Goal: Communication & Community: Answer question/provide support

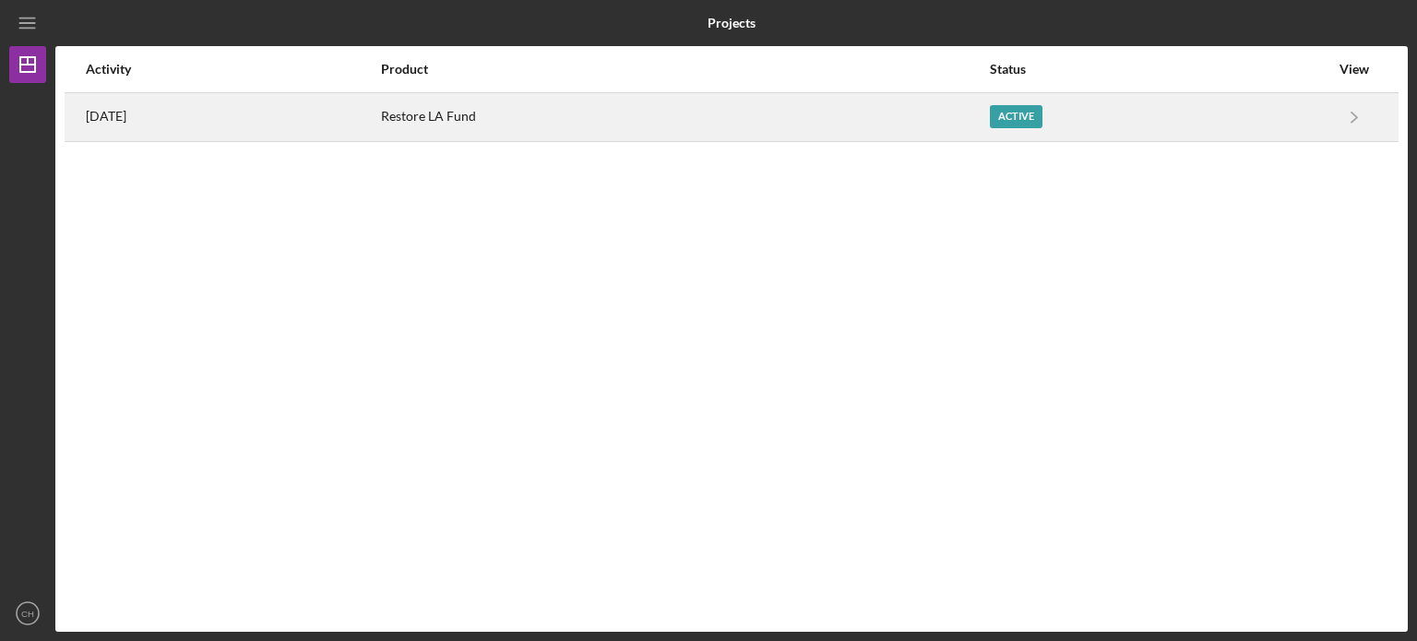
click at [719, 106] on div "Restore LA Fund" at bounding box center [684, 117] width 606 height 46
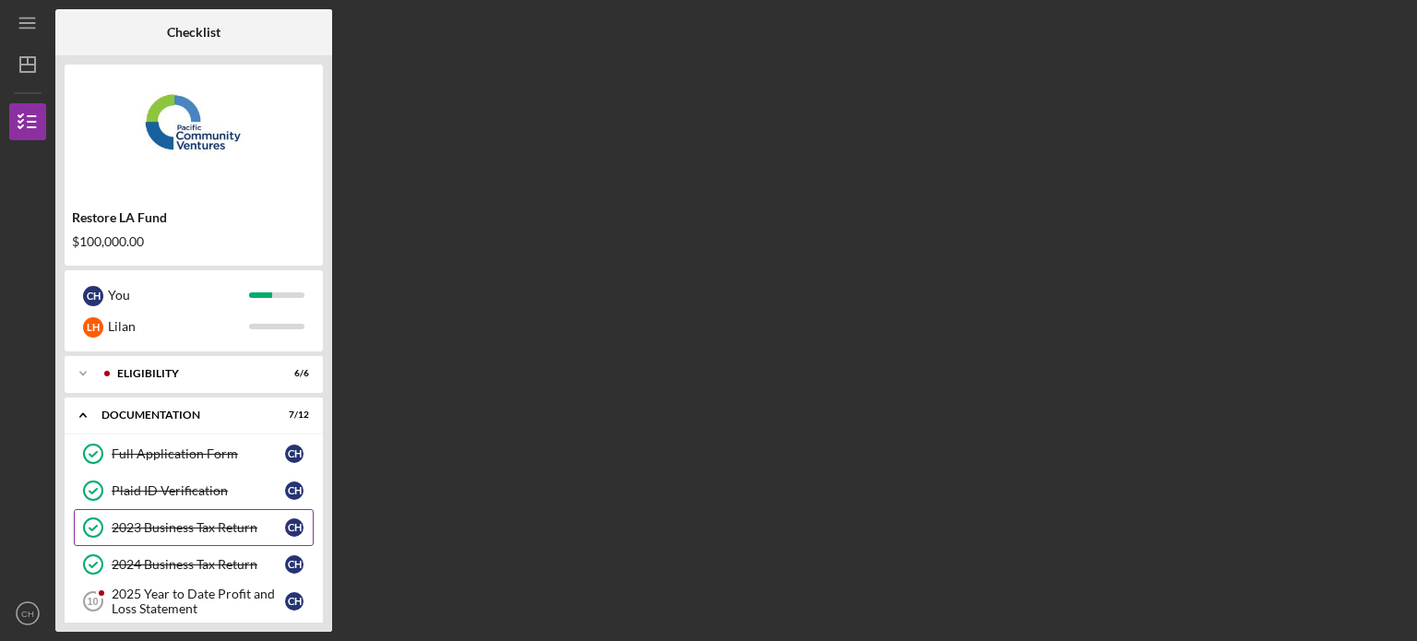
click at [207, 523] on div "2023 Business Tax Return" at bounding box center [198, 527] width 173 height 15
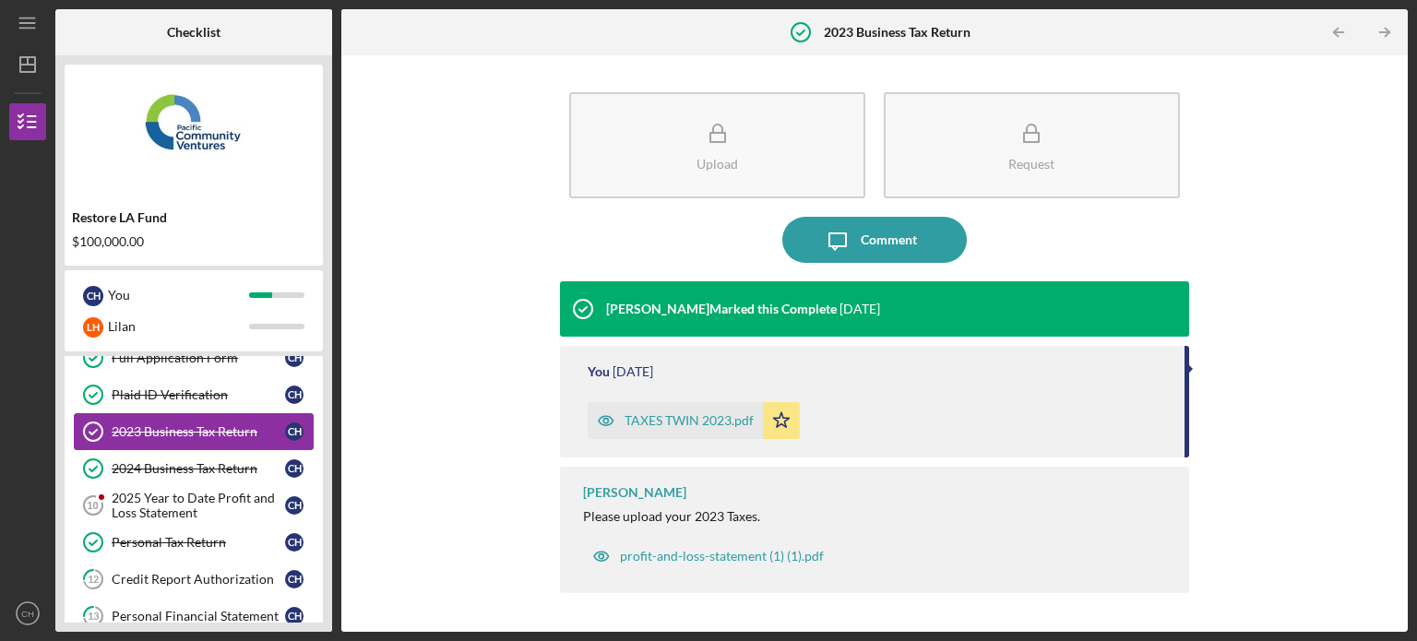
scroll to position [111, 0]
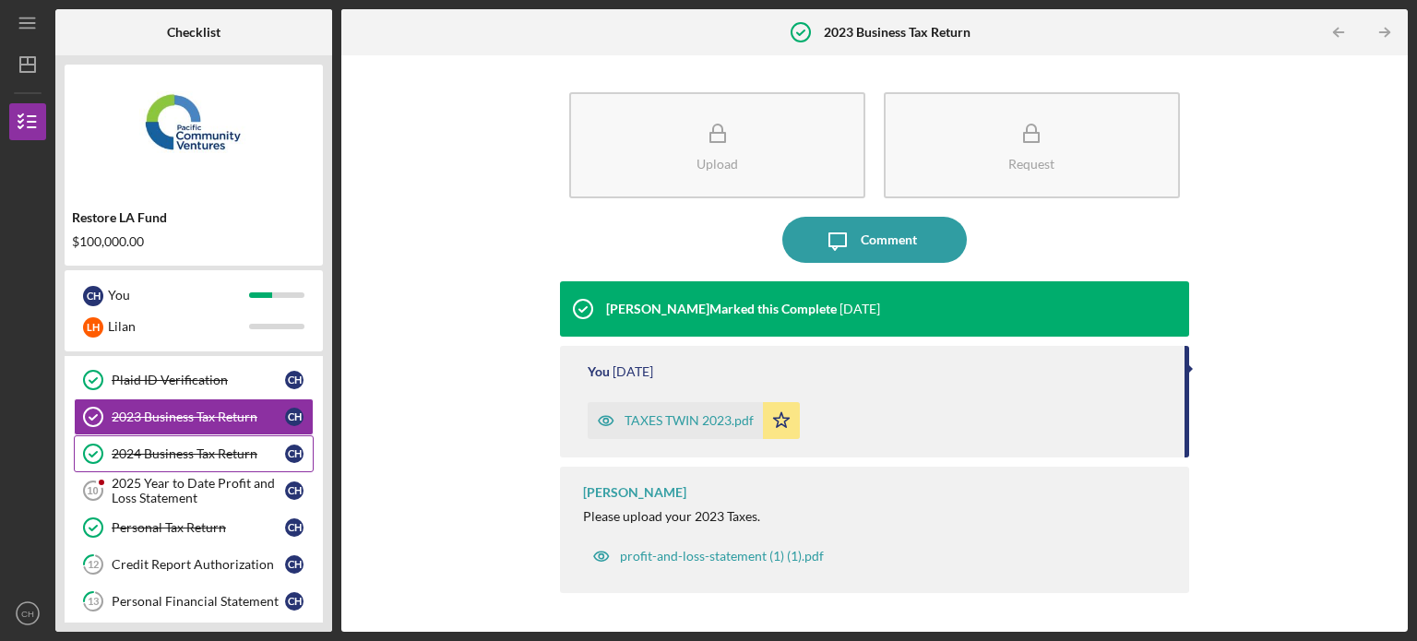
click at [231, 463] on link "2024 Business Tax Return 2024 Business Tax Return C H" at bounding box center [194, 453] width 240 height 37
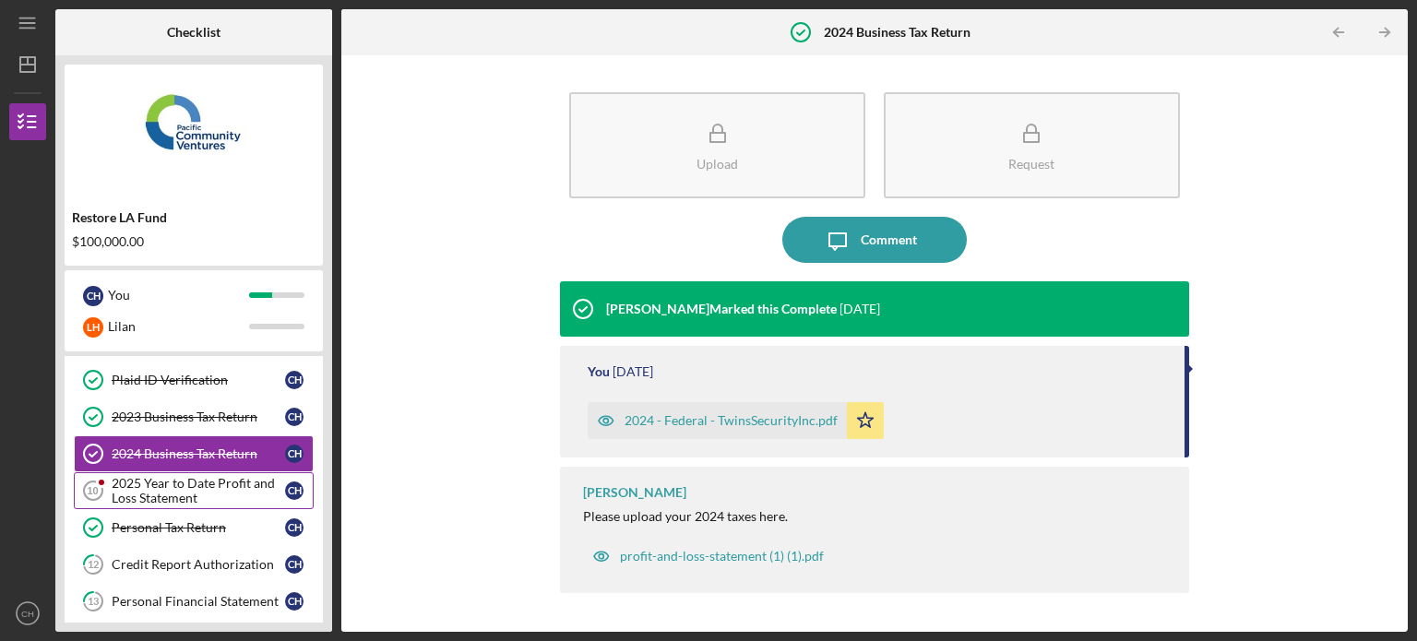
click at [230, 491] on div "2025 Year to Date Profit and Loss Statement" at bounding box center [198, 491] width 173 height 30
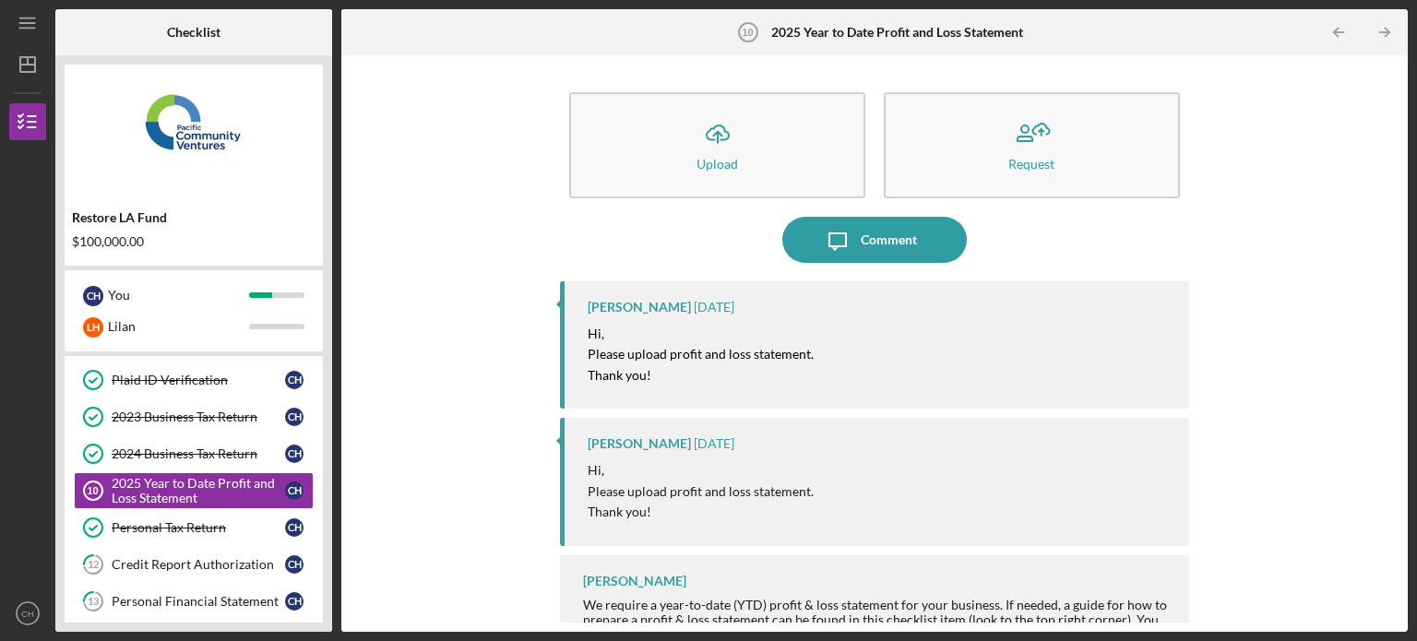
click at [767, 323] on div "[PERSON_NAME] [DATE] Hi, Please upload profit and loss statement. Thank you!" at bounding box center [874, 344] width 629 height 127
click at [897, 242] on div "Comment" at bounding box center [889, 240] width 56 height 46
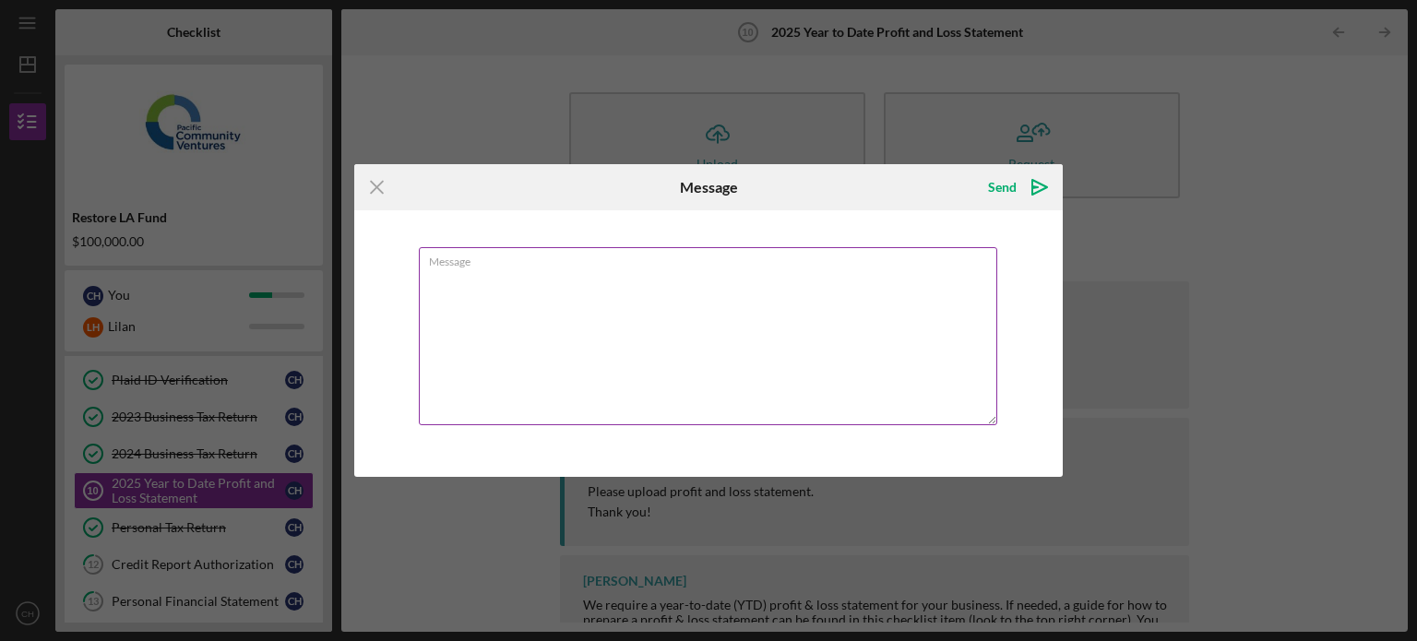
click at [731, 298] on textarea "Message" at bounding box center [708, 336] width 578 height 178
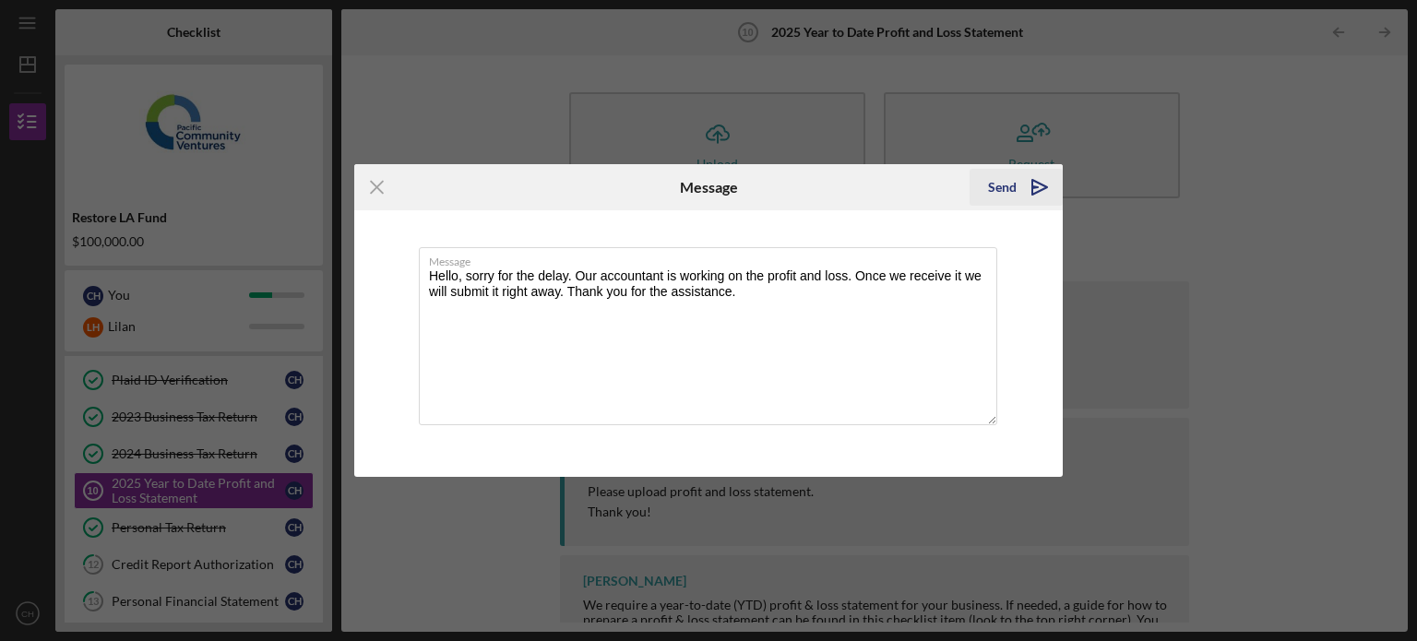
type textarea "Hello, sorry for the delay. Our accountant is working on the profit and loss. O…"
click at [1021, 197] on icon "Icon/icon-invite-send" at bounding box center [1040, 187] width 46 height 46
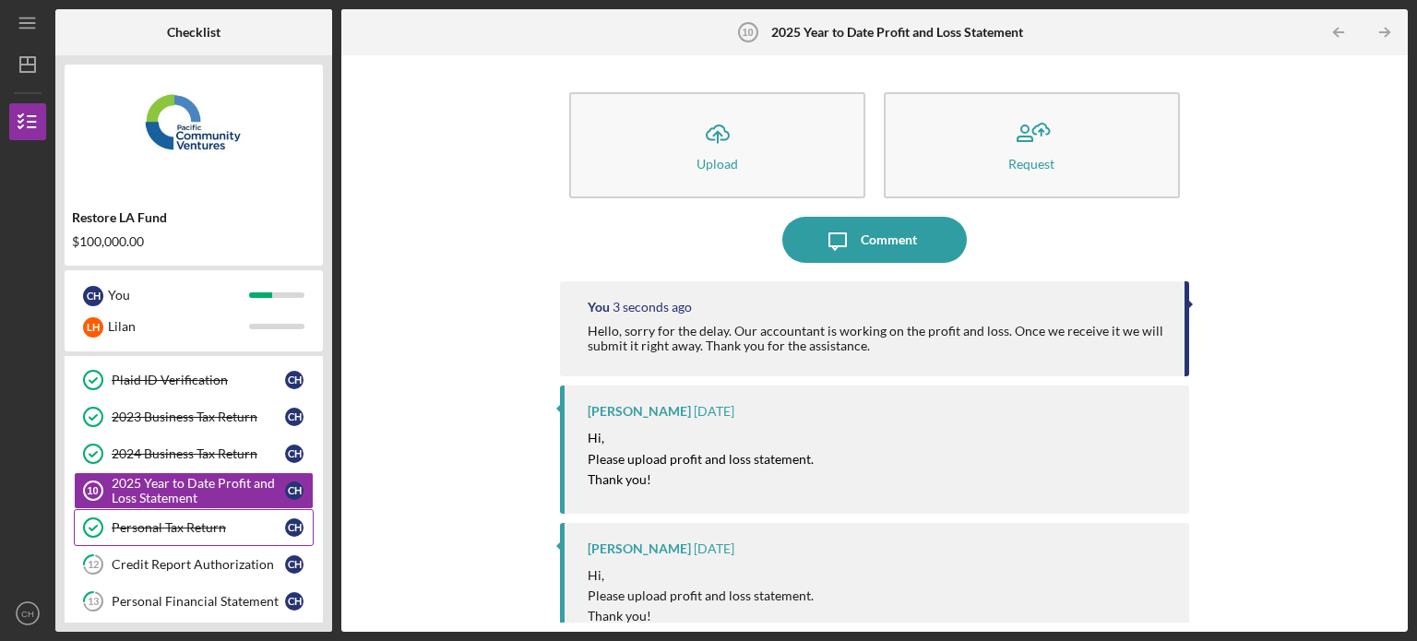
click at [251, 513] on link "Personal Tax Return Personal Tax Return C H" at bounding box center [194, 527] width 240 height 37
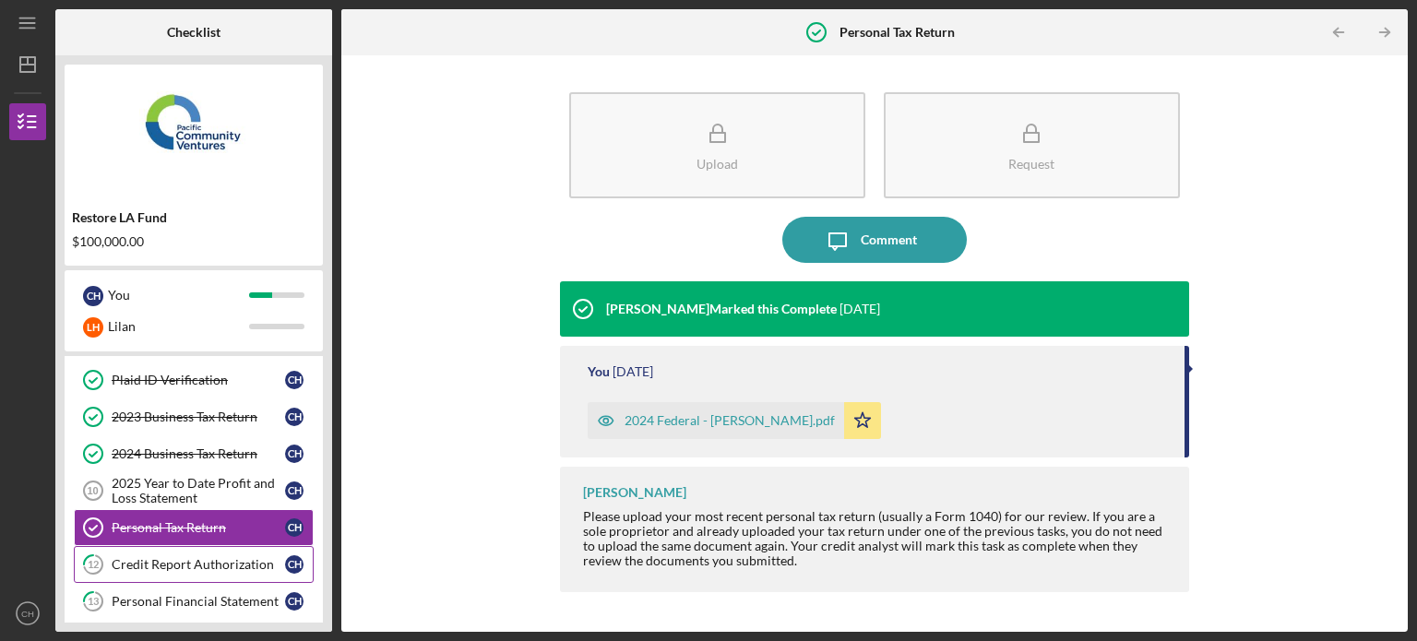
click at [247, 557] on div "Credit Report Authorization" at bounding box center [198, 564] width 173 height 15
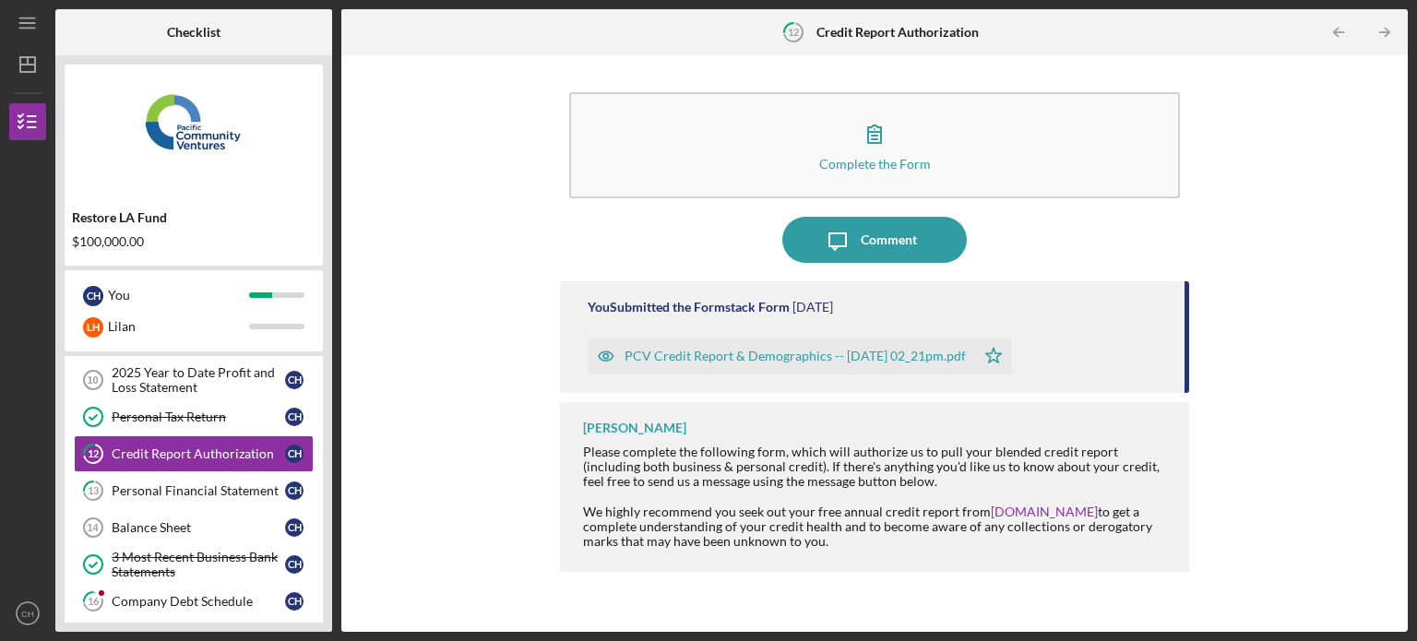
scroll to position [258, 0]
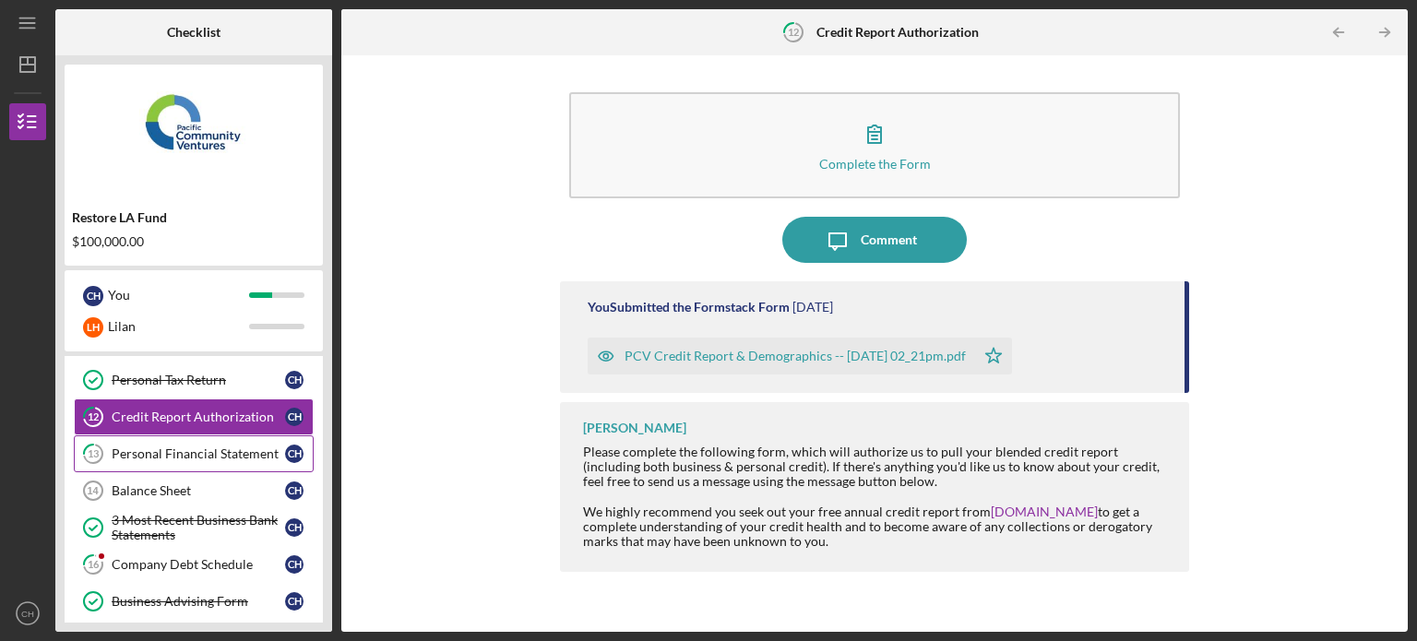
click at [247, 453] on div "Personal Financial Statement" at bounding box center [198, 453] width 173 height 15
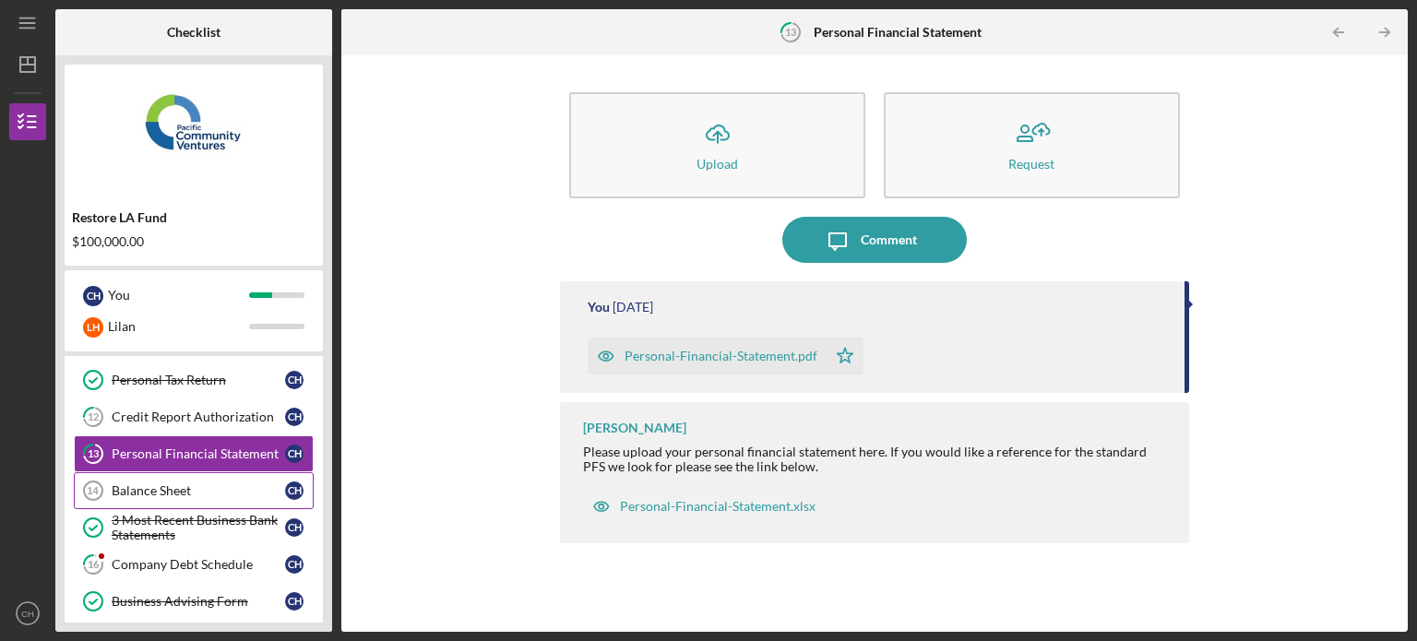
click at [247, 493] on div "Balance Sheet" at bounding box center [198, 490] width 173 height 15
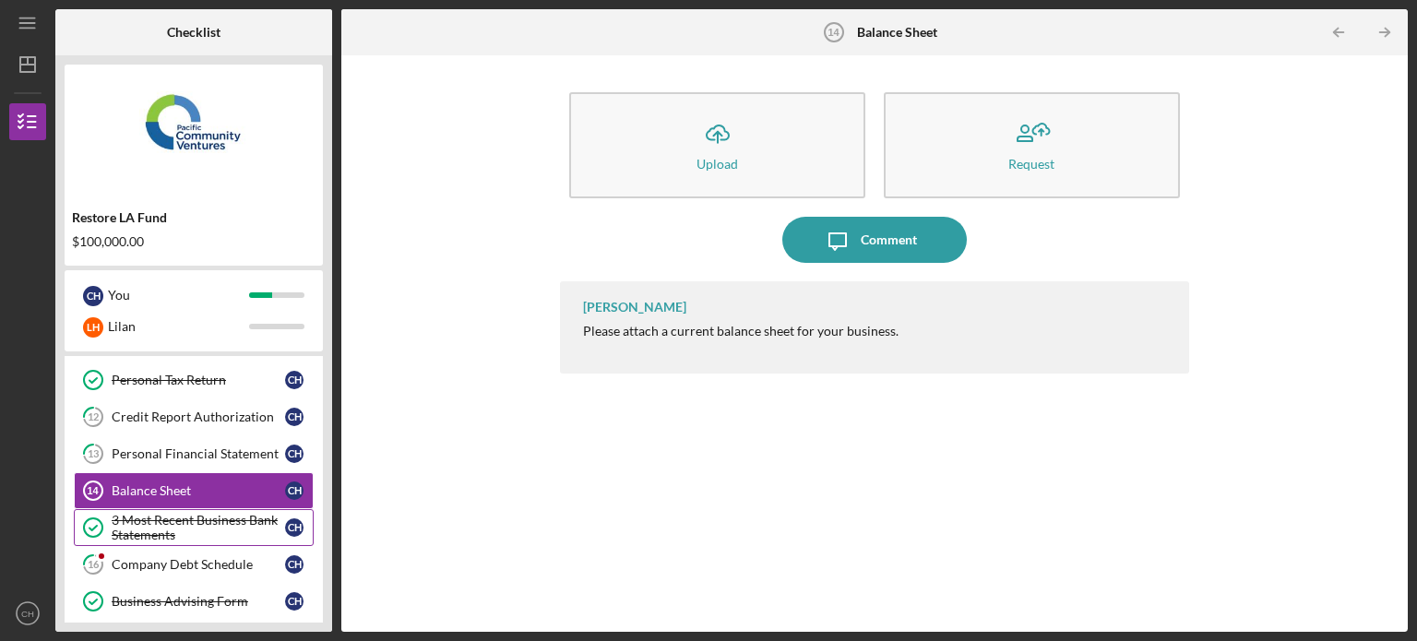
click at [246, 530] on div "3 Most Recent Business Bank Statements" at bounding box center [198, 528] width 173 height 30
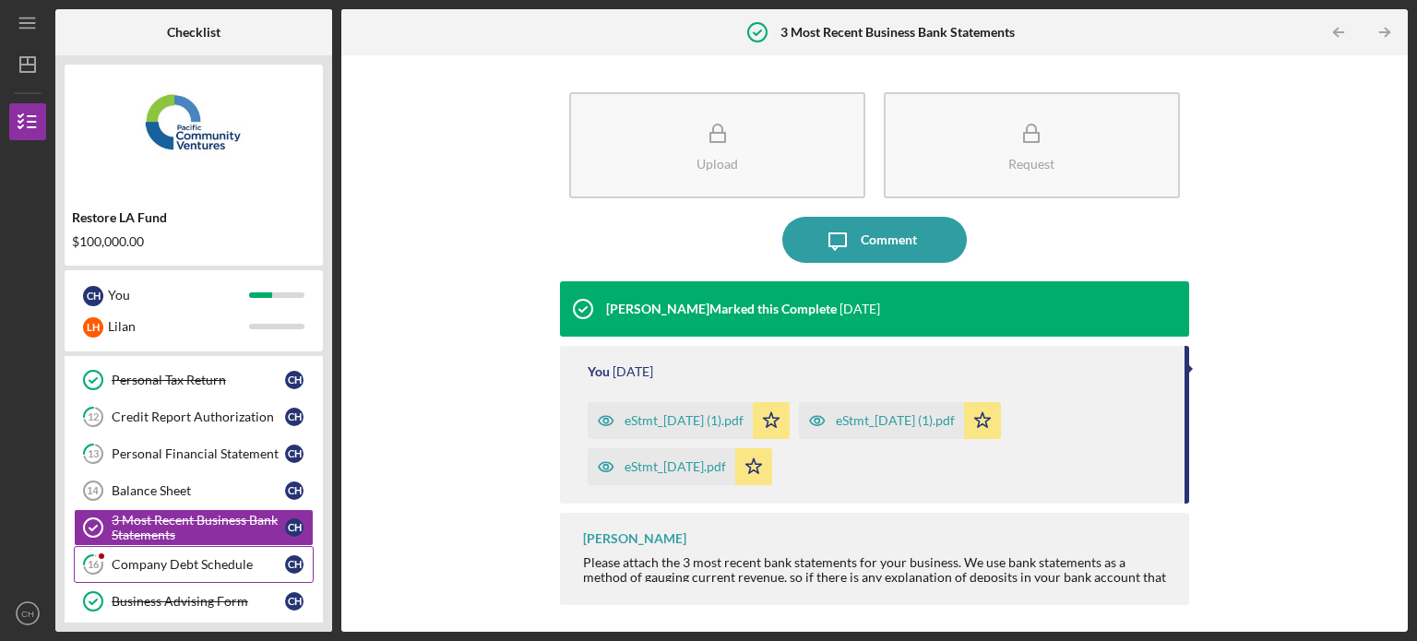
click at [244, 562] on div "Company Debt Schedule" at bounding box center [198, 564] width 173 height 15
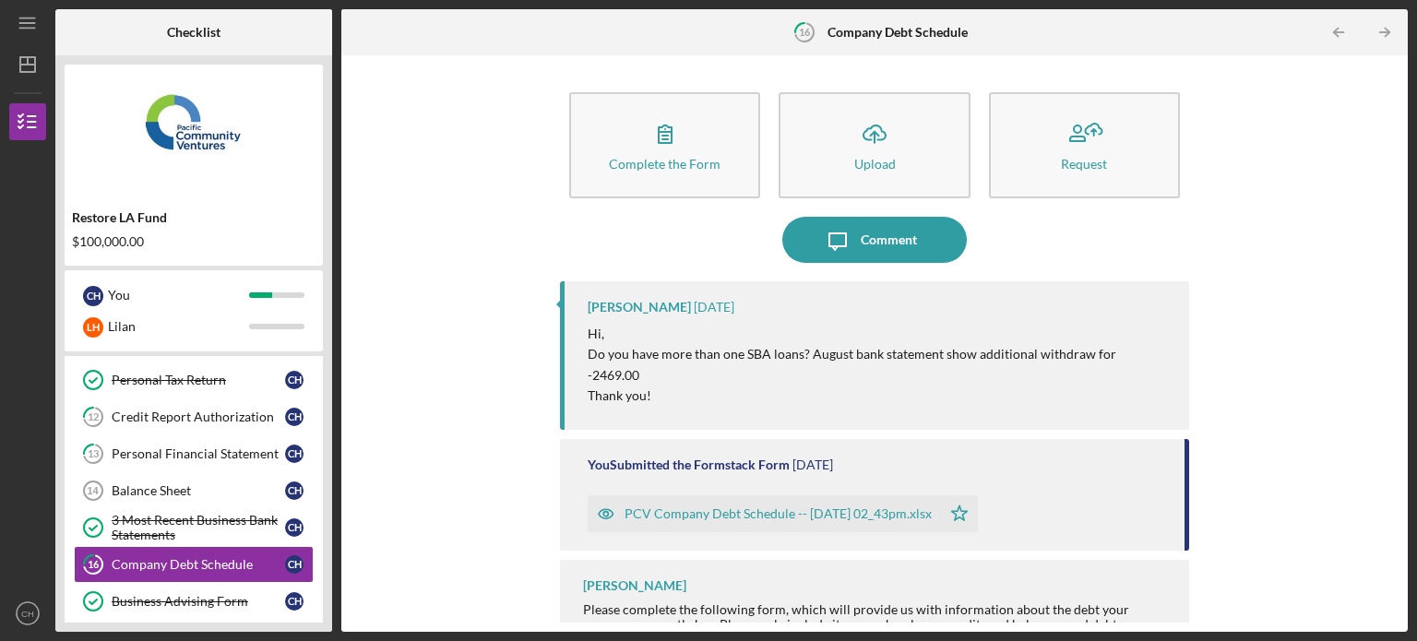
click at [840, 506] on div "PCV Company Debt Schedule -- [DATE] 02_43pm.xlsx" at bounding box center [777, 513] width 307 height 15
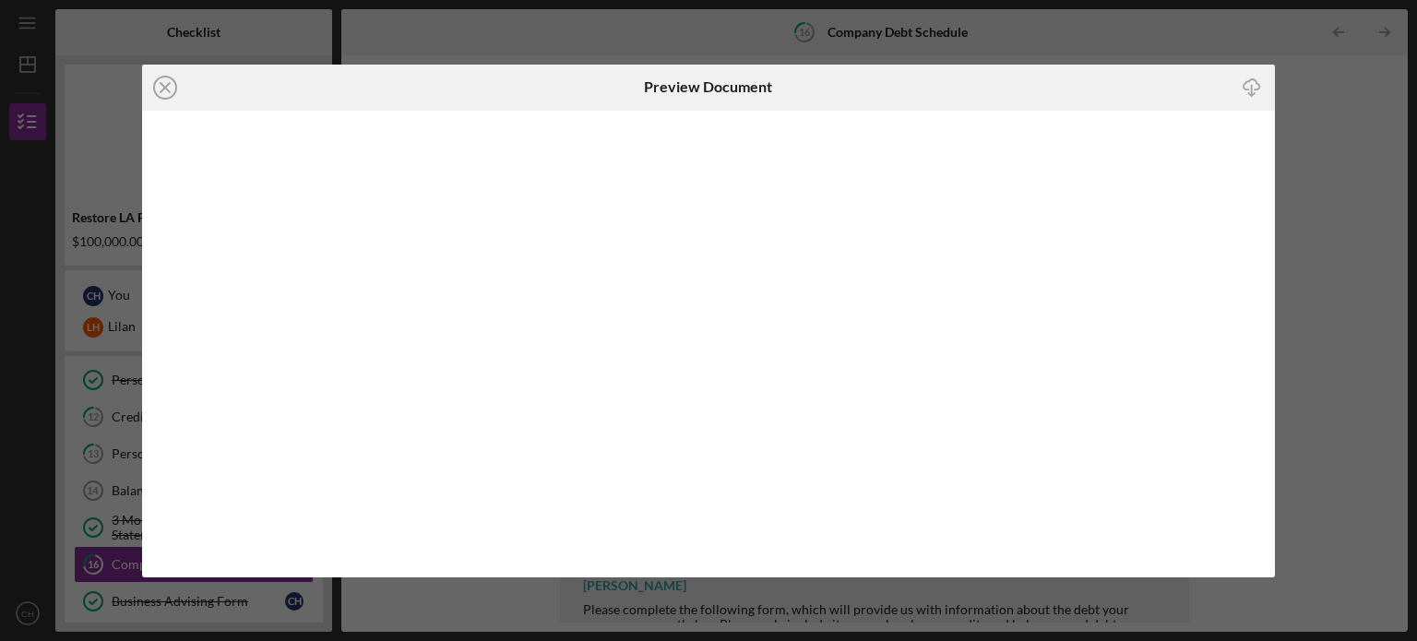
click at [1275, 226] on div "Icon/Close Preview Document Icon/Download" at bounding box center [708, 320] width 1417 height 641
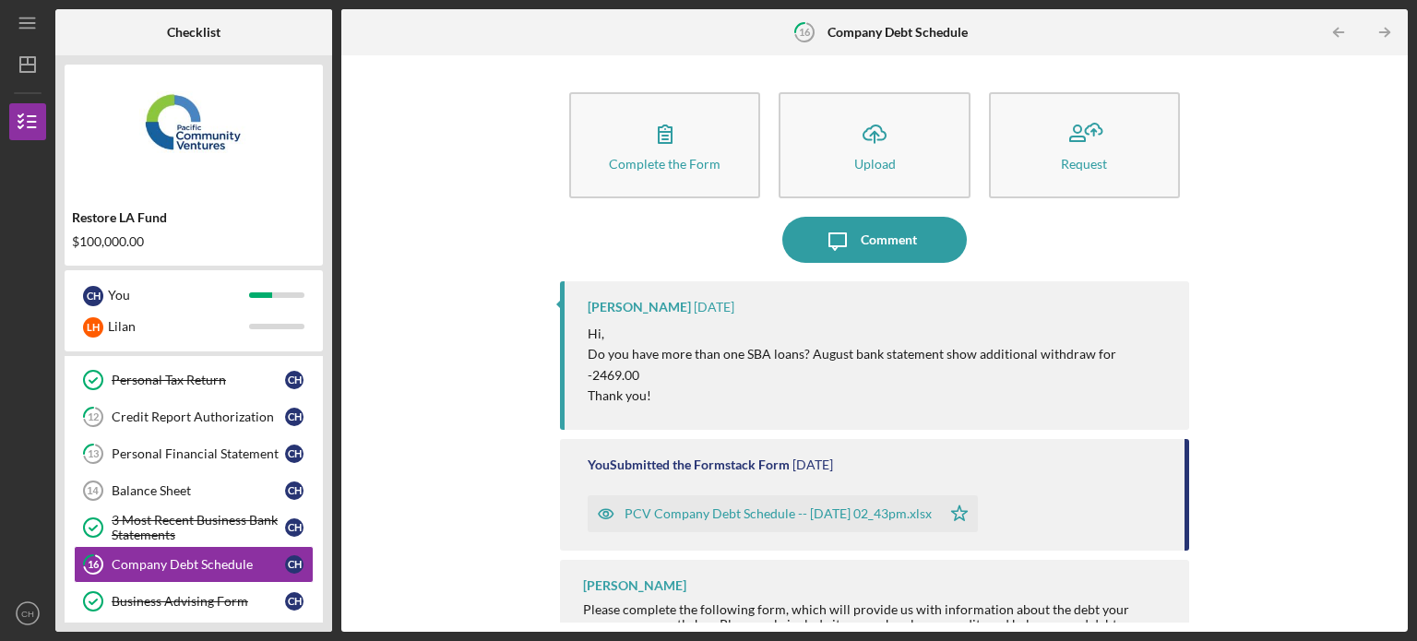
click at [996, 363] on p "Do you have more than one SBA loans? August bank statement show additional with…" at bounding box center [879, 365] width 583 height 42
click at [744, 346] on p "Do you have more than one SBA loans? August bank statement show additional with…" at bounding box center [879, 365] width 583 height 42
click at [887, 246] on div "Comment" at bounding box center [889, 240] width 56 height 46
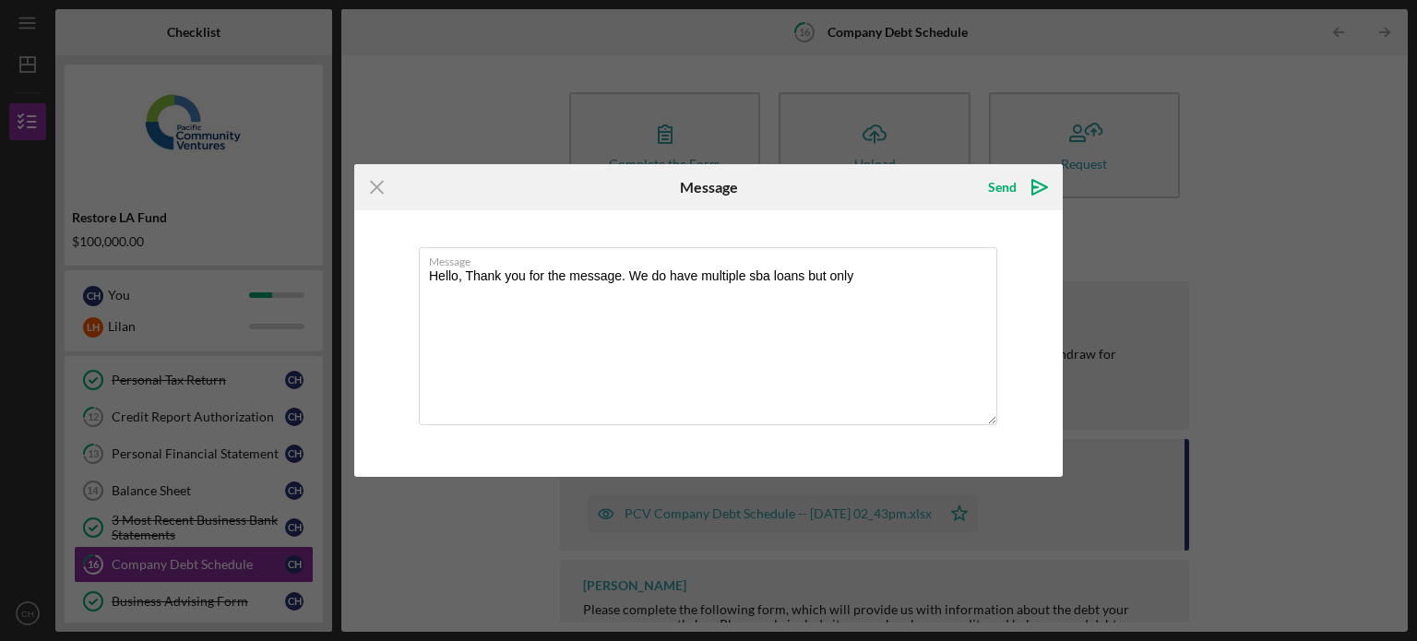
type textarea "Hello, Thank you for the message. We do have multiple sba loans but only"
click at [380, 191] on line at bounding box center [377, 188] width 12 height 12
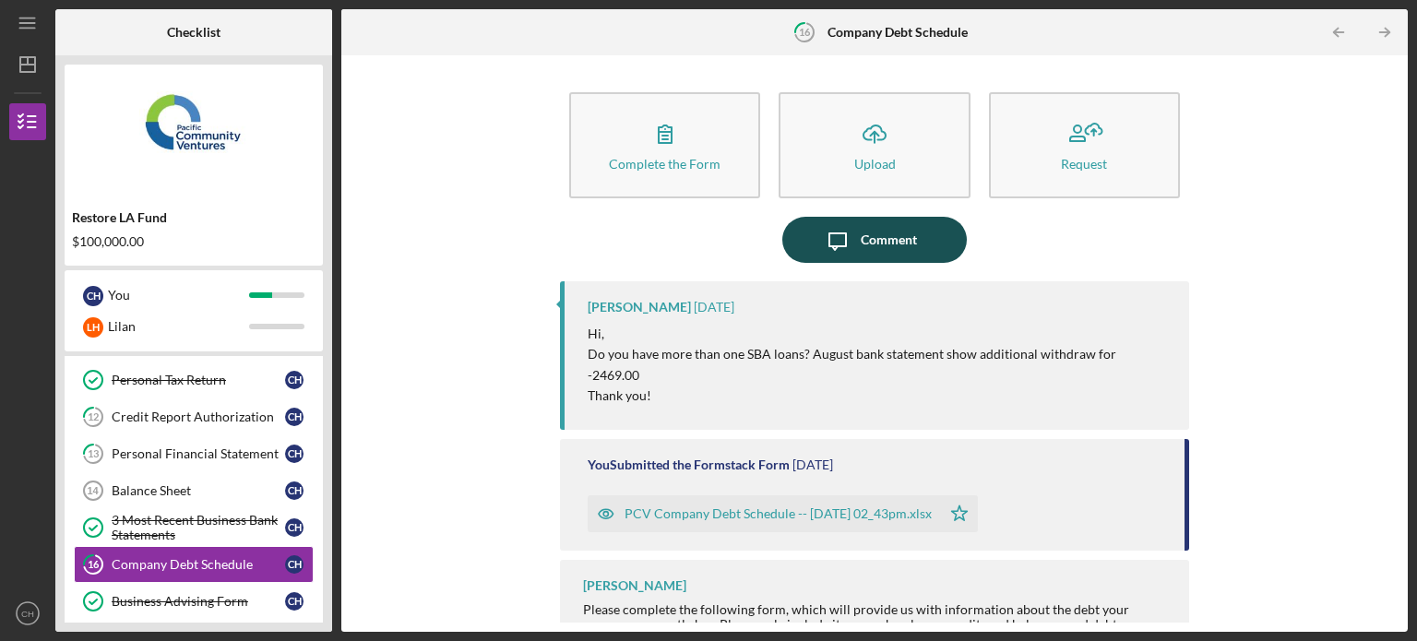
click at [905, 235] on div "Comment" at bounding box center [889, 240] width 56 height 46
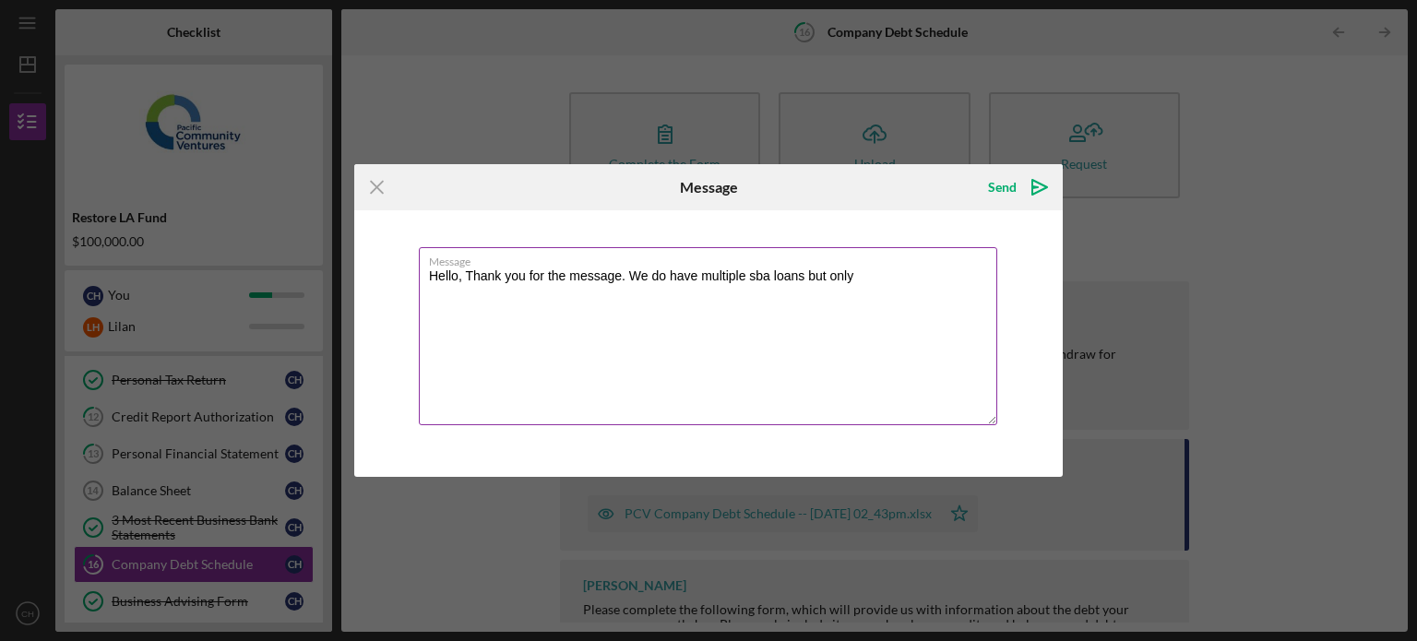
click at [906, 277] on textarea "Hello, Thank you for the message. We do have multiple sba loans but only" at bounding box center [708, 336] width 578 height 178
click at [751, 270] on textarea "Hello, Thank you for the message." at bounding box center [708, 336] width 578 height 178
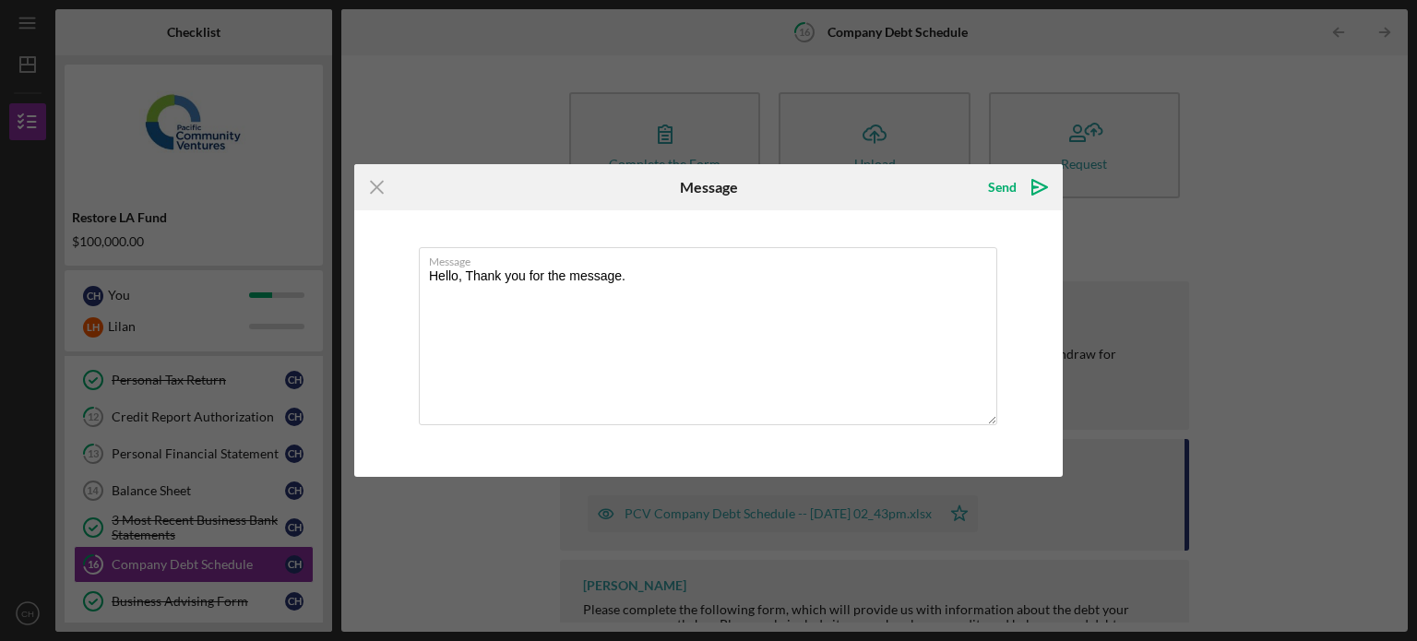
type textarea "Hello, Thank you for the message."
click at [383, 189] on icon "Icon/Menu Close" at bounding box center [377, 187] width 46 height 46
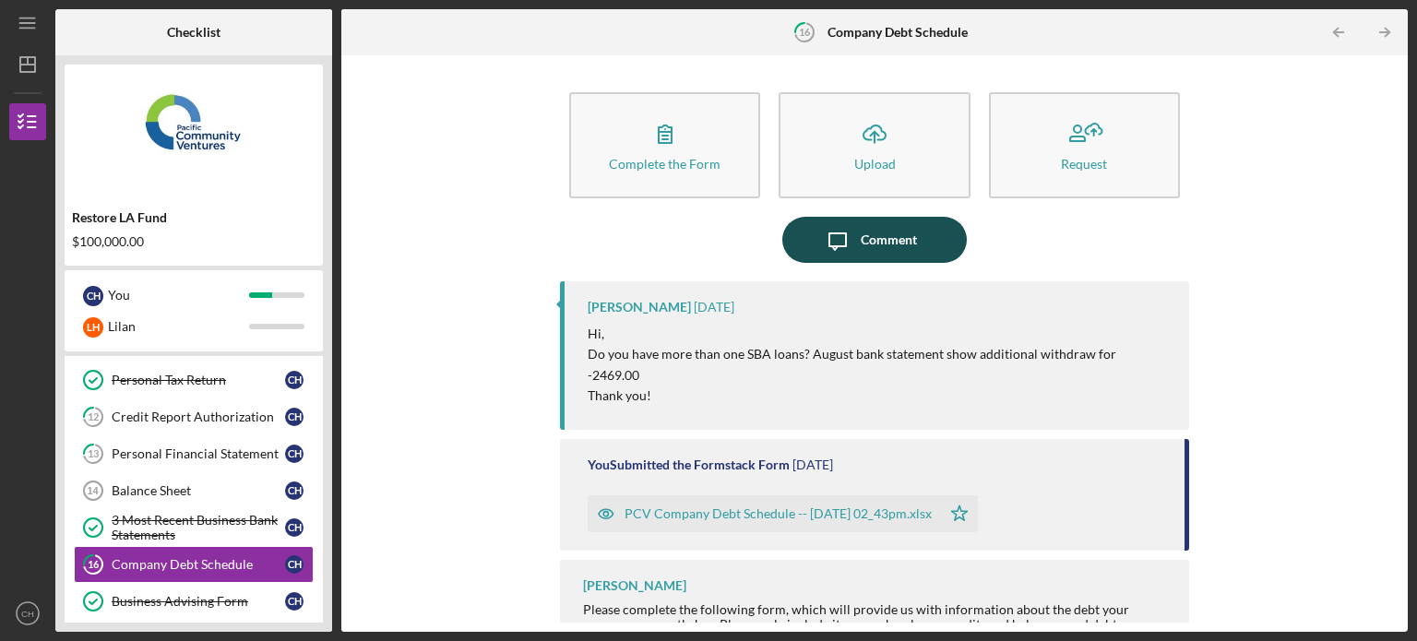
click at [936, 244] on button "Icon/Message Comment" at bounding box center [874, 240] width 184 height 46
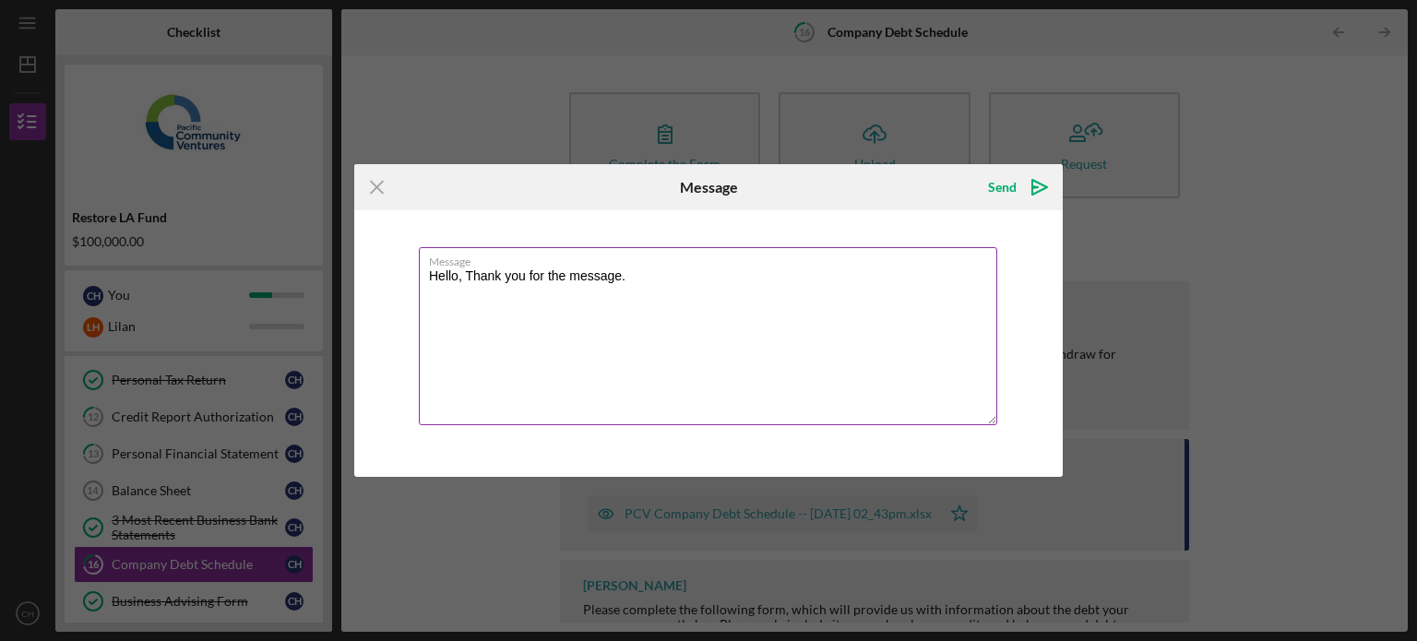
click at [727, 280] on textarea "Hello, Thank you for the message." at bounding box center [708, 336] width 578 height 178
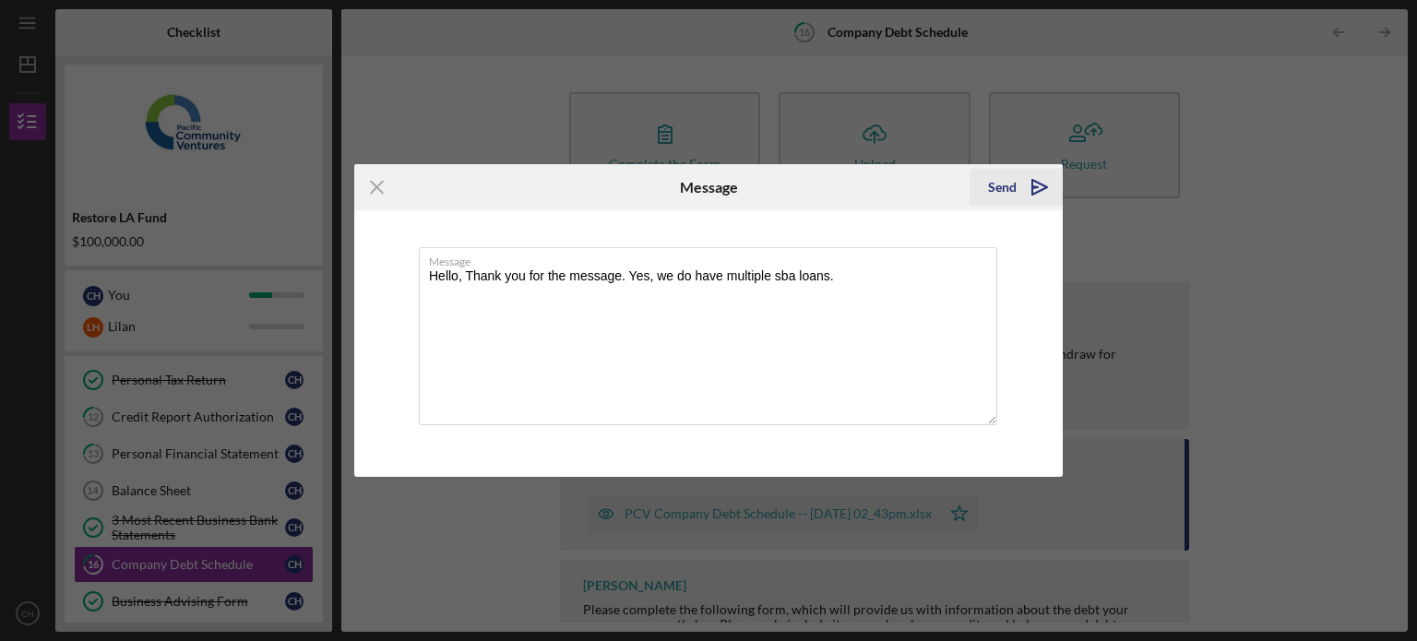
type textarea "Hello, Thank you for the message. Yes, we do have multiple sba loans."
click at [1039, 191] on polygon "submit" at bounding box center [1039, 187] width 15 height 15
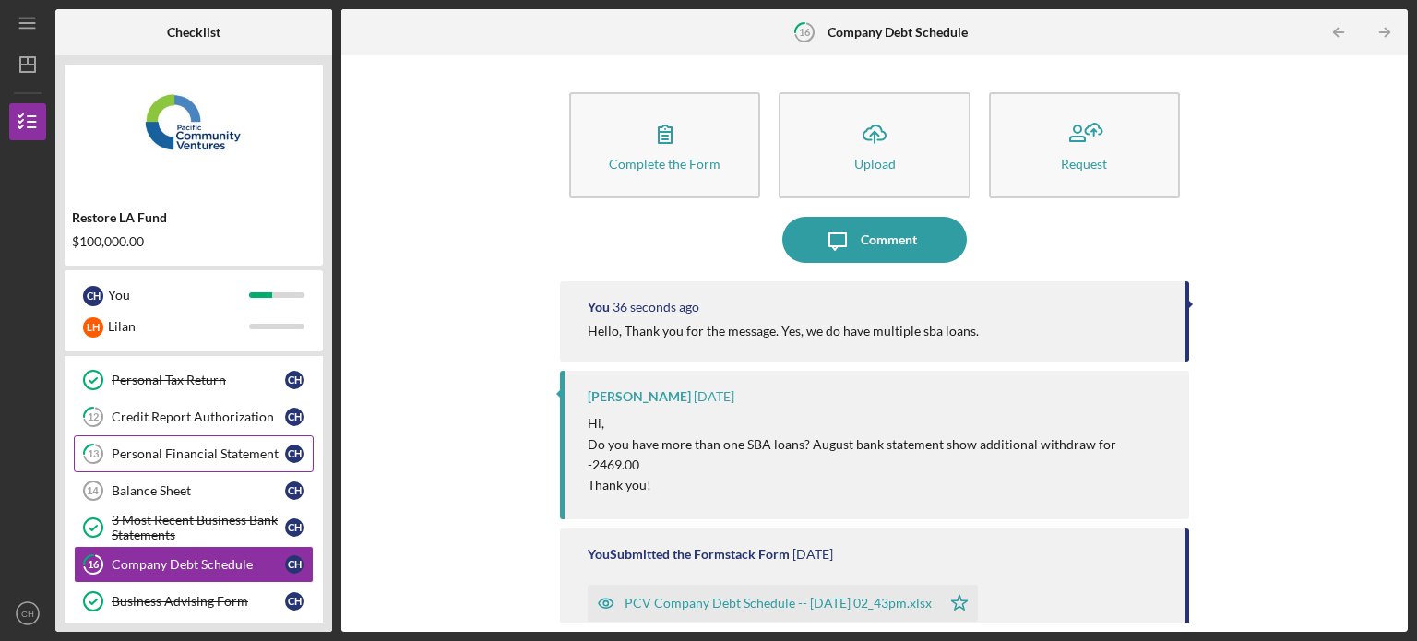
click at [244, 449] on div "Personal Financial Statement" at bounding box center [198, 453] width 173 height 15
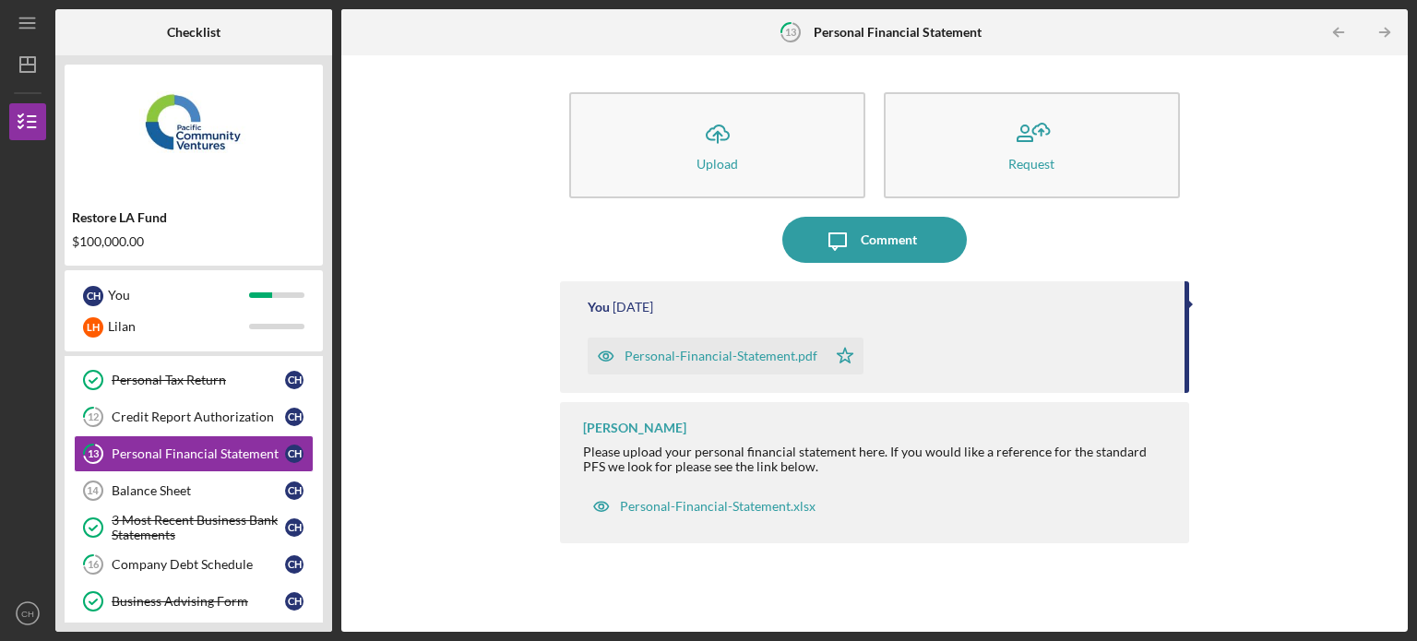
click at [790, 361] on div "Personal-Financial-Statement.pdf" at bounding box center [720, 356] width 193 height 15
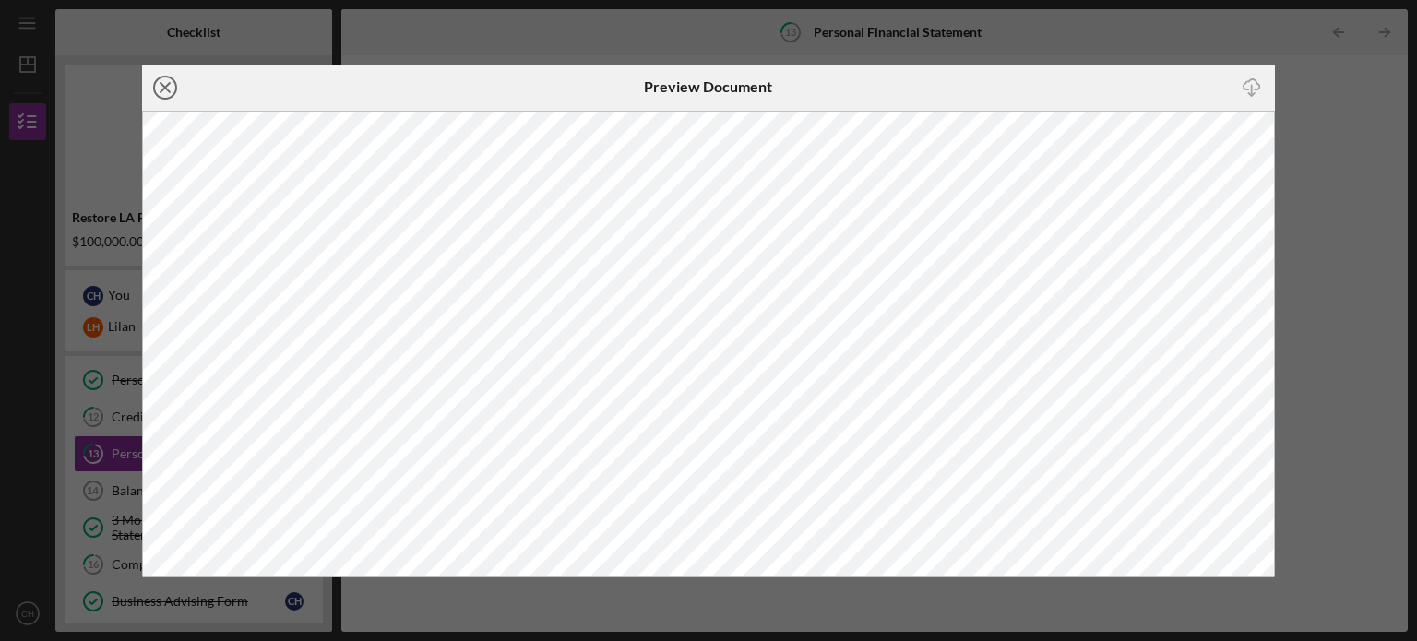
click at [157, 87] on icon "Icon/Close" at bounding box center [165, 88] width 46 height 46
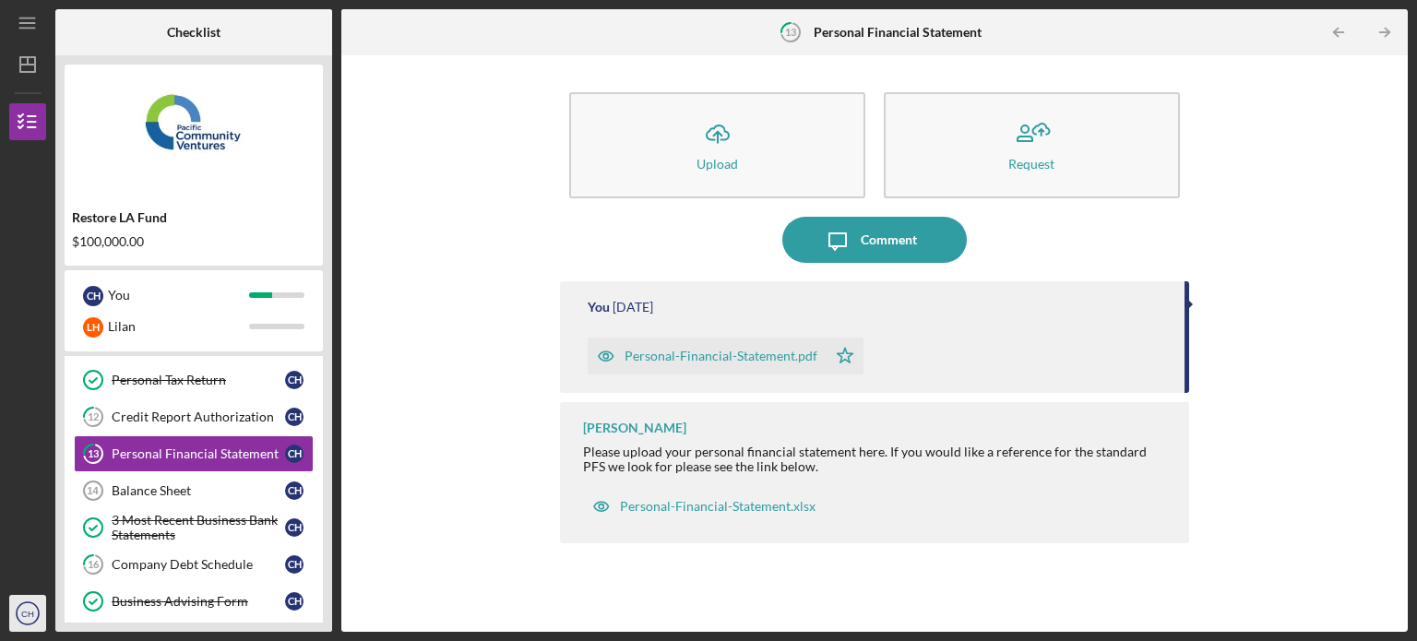
click at [13, 624] on icon "CH" at bounding box center [27, 613] width 37 height 46
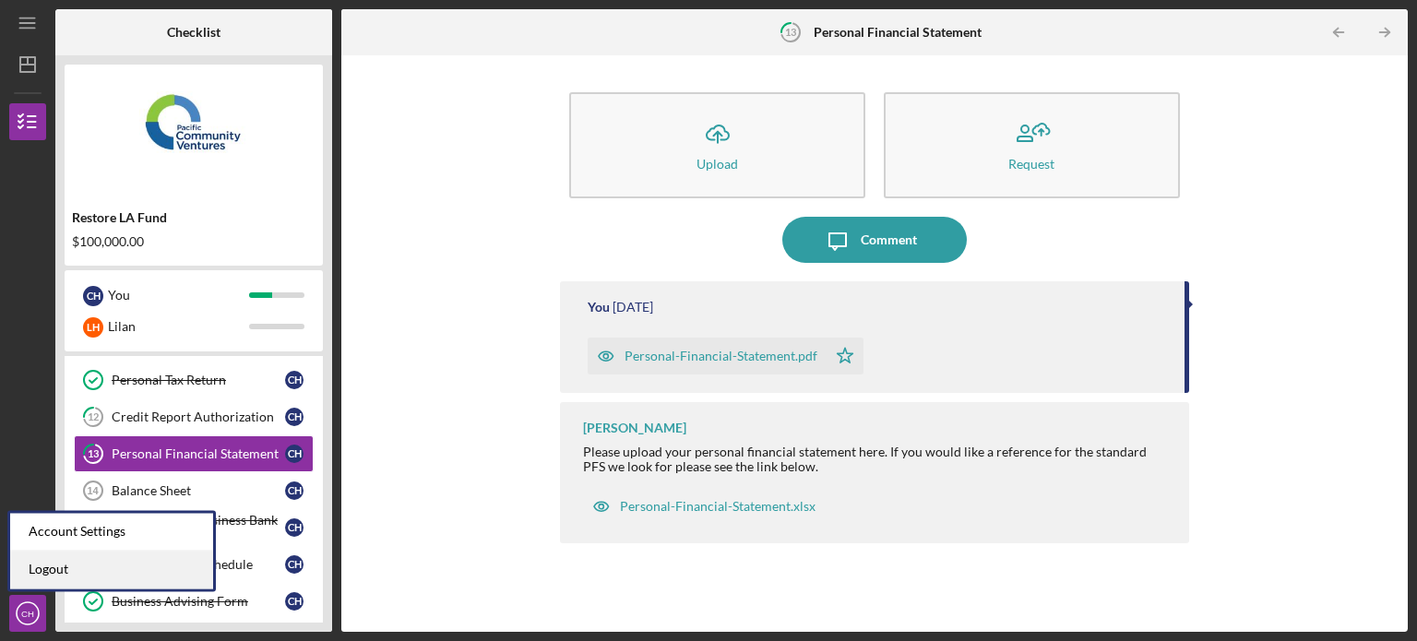
click at [101, 571] on link "Logout" at bounding box center [111, 570] width 203 height 38
